Goal: Task Accomplishment & Management: Use online tool/utility

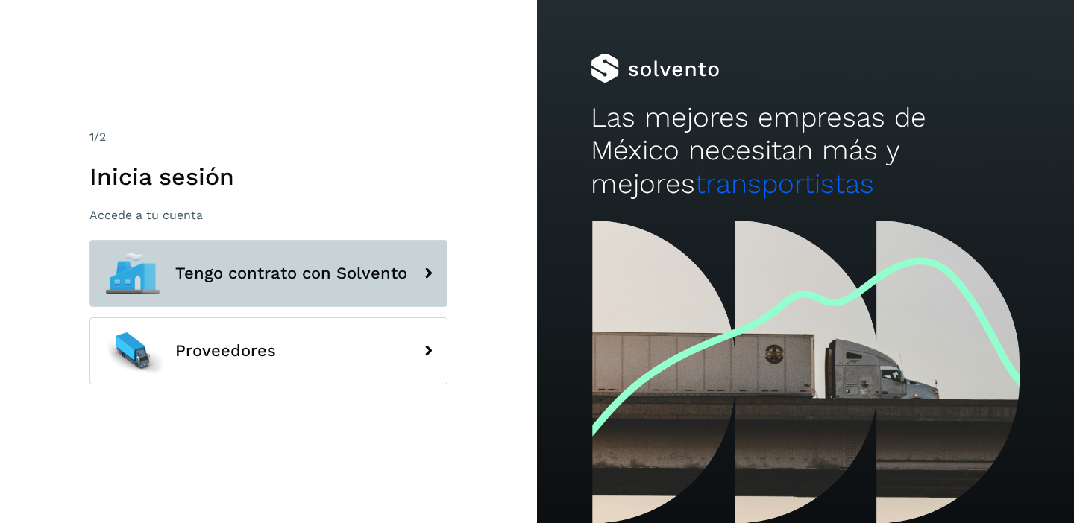
click at [371, 269] on span "Tengo contrato con Solvento" at bounding box center [291, 274] width 232 height 18
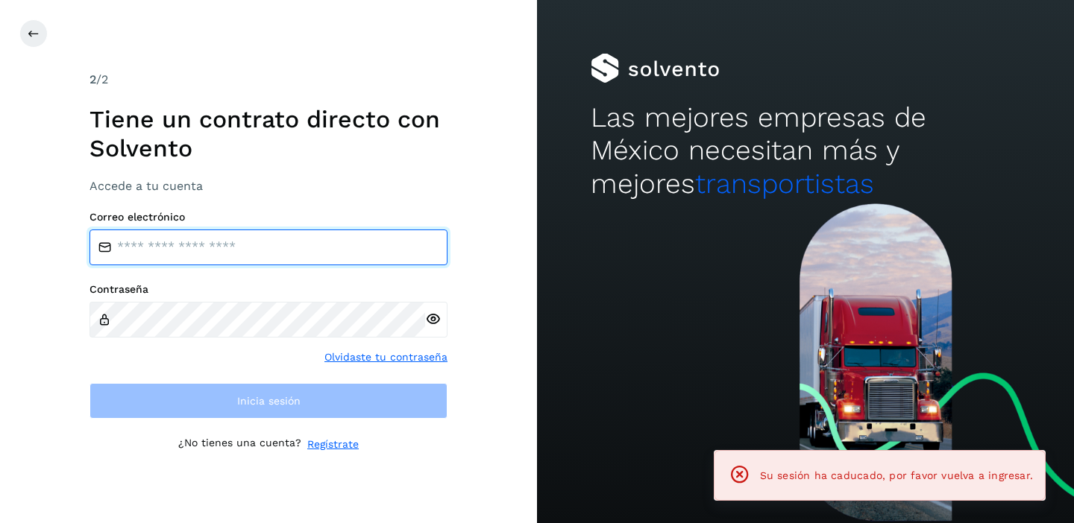
click at [215, 251] on input "email" at bounding box center [268, 248] width 358 height 36
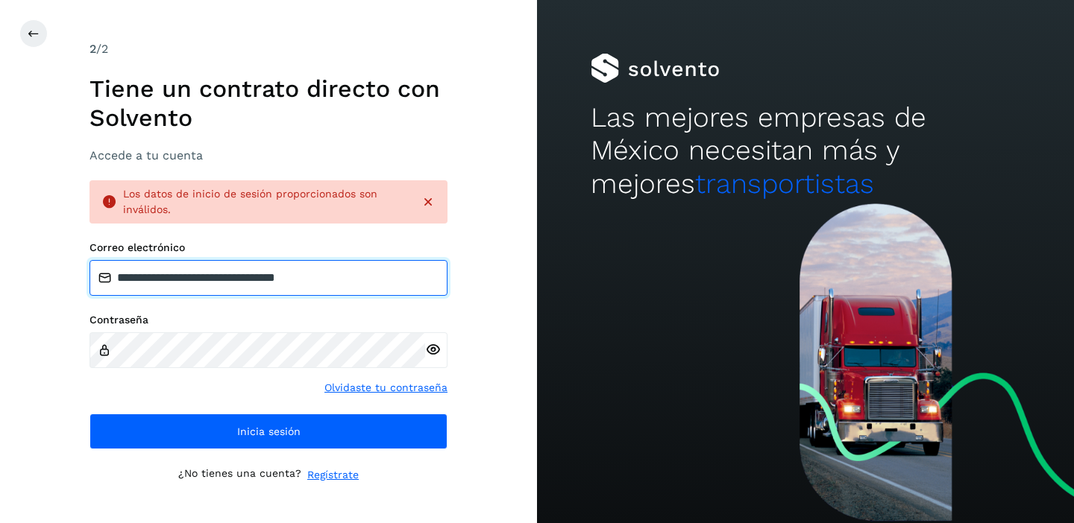
click at [347, 277] on input "**********" at bounding box center [268, 278] width 358 height 36
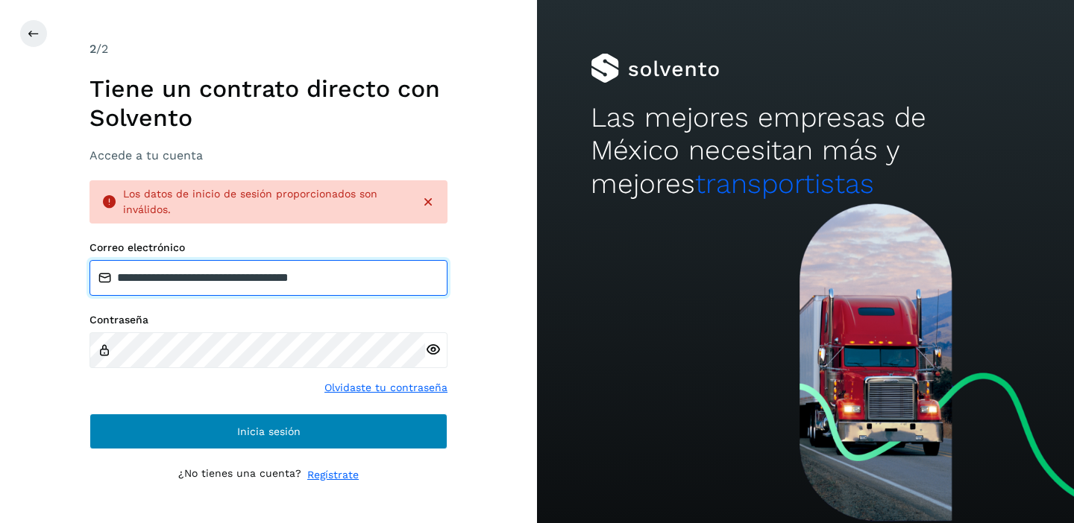
type input "**********"
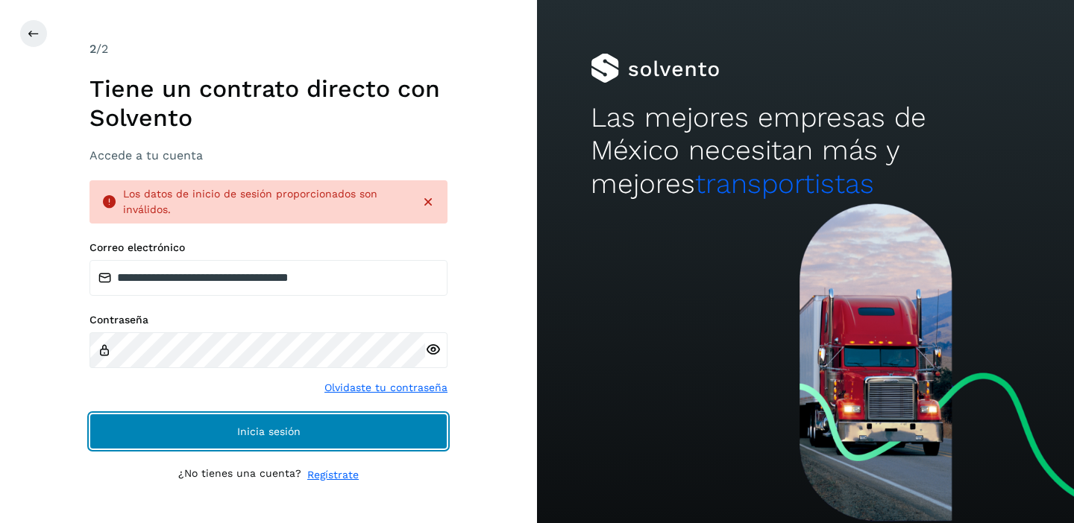
click at [287, 439] on button "Inicia sesión" at bounding box center [268, 432] width 358 height 36
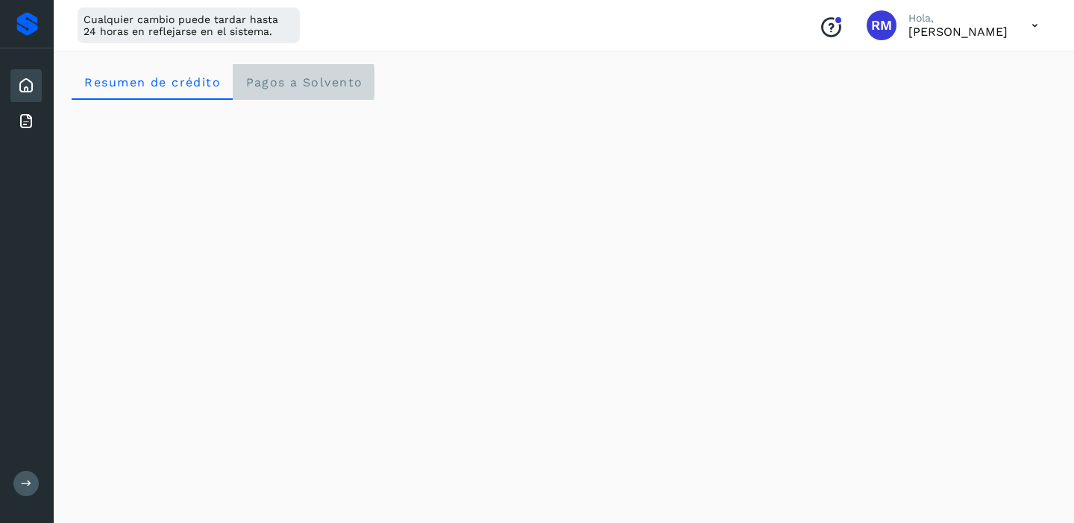
click at [274, 75] on span "Pagos a Solvento" at bounding box center [304, 82] width 118 height 14
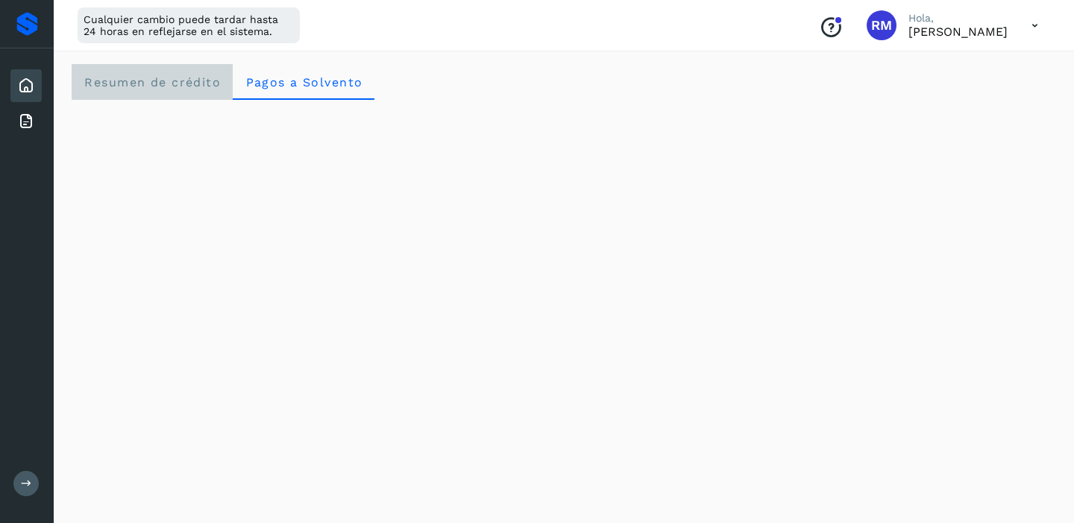
click at [198, 82] on span "Resumen de crédito" at bounding box center [152, 82] width 137 height 14
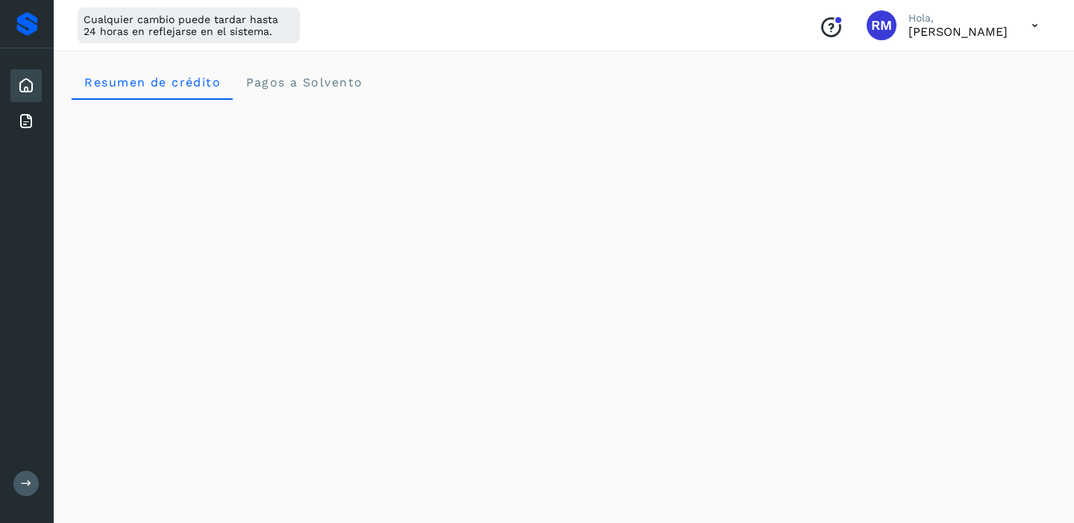
click at [1037, 25] on icon at bounding box center [1034, 25] width 31 height 31
click at [944, 74] on div "Documentación" at bounding box center [960, 67] width 177 height 28
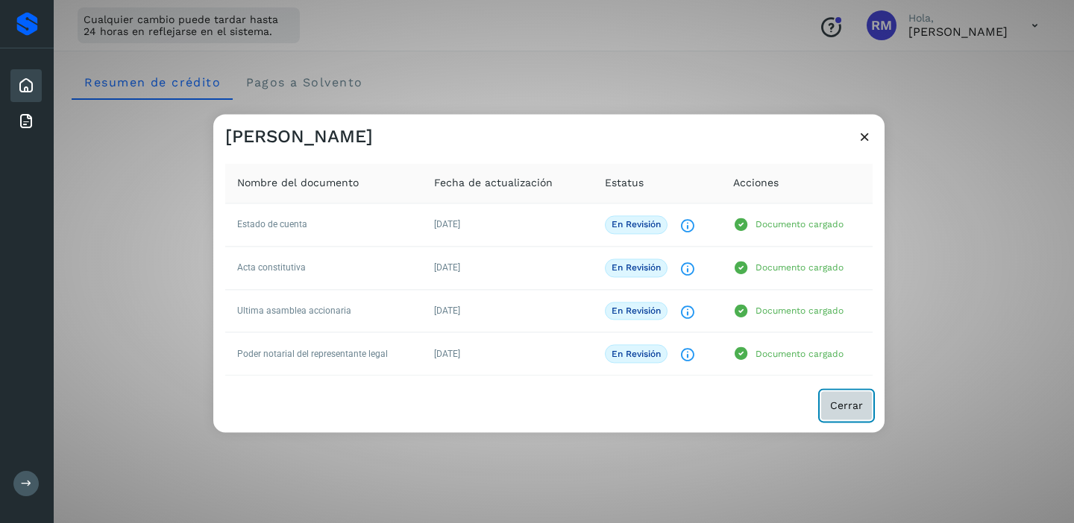
click at [835, 403] on span "Cerrar" at bounding box center [846, 406] width 33 height 10
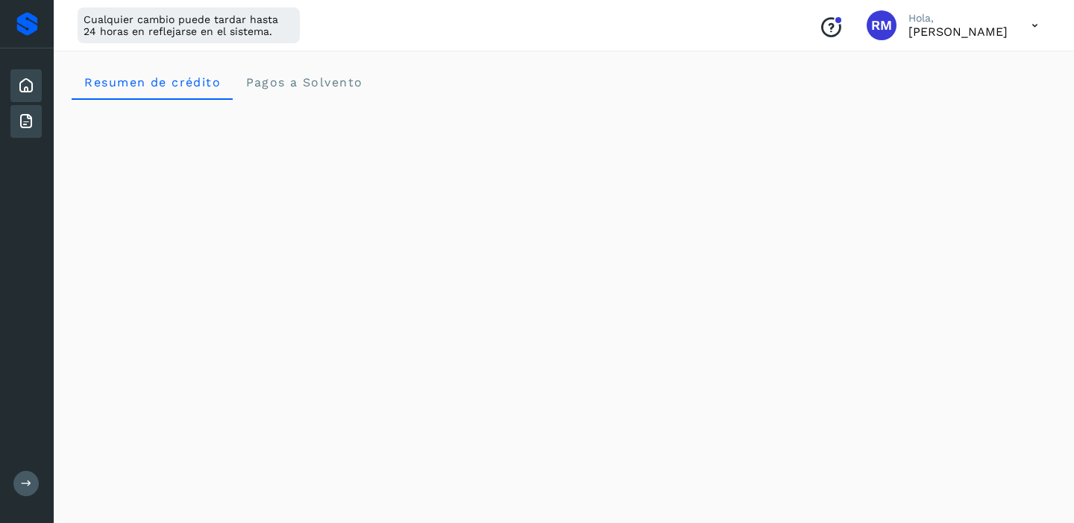
click at [30, 116] on icon at bounding box center [26, 122] width 18 height 18
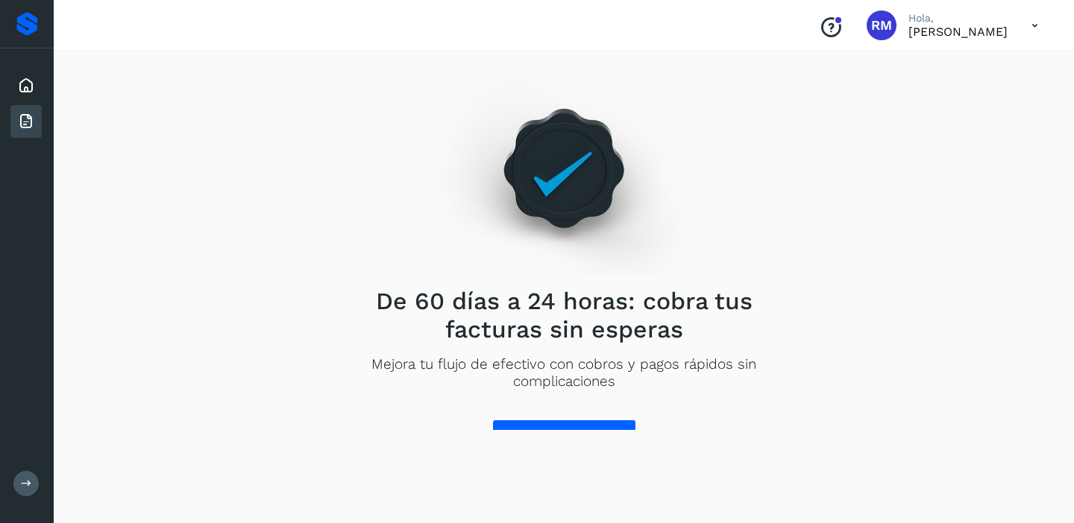
scroll to position [19, 0]
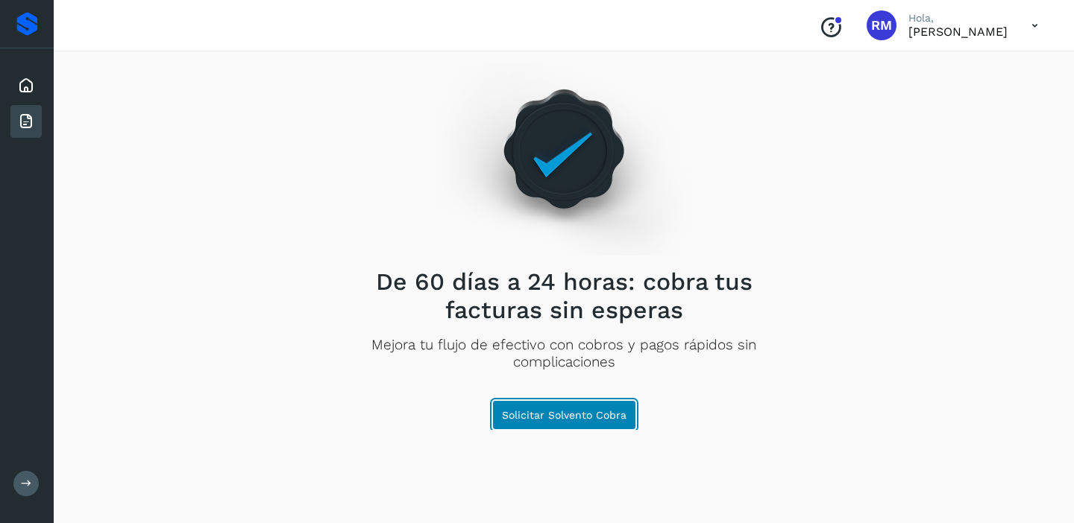
click at [556, 415] on span "Solicitar Solvento Cobra" at bounding box center [564, 415] width 125 height 10
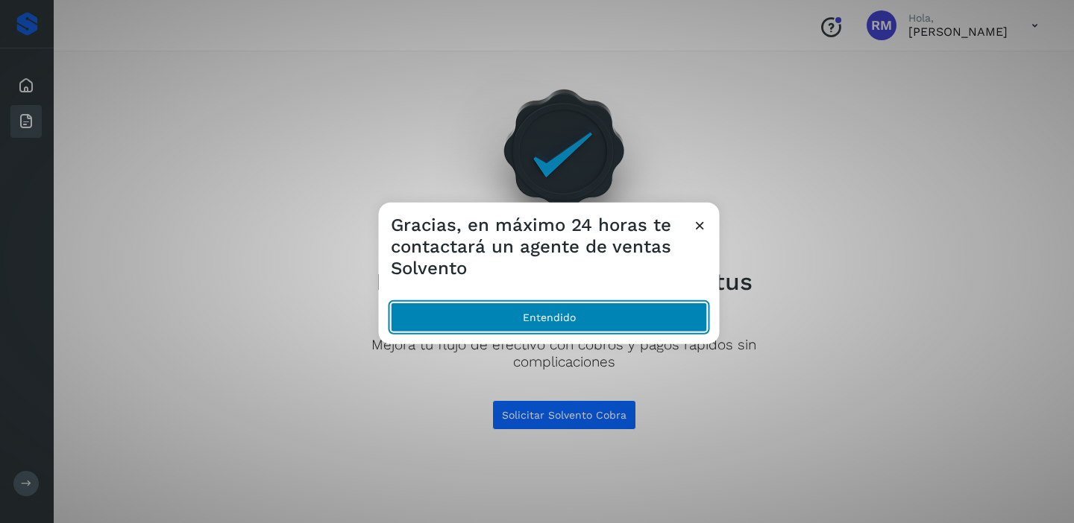
click at [557, 321] on button "Entendido" at bounding box center [549, 318] width 317 height 30
